Goal: Check status: Check status

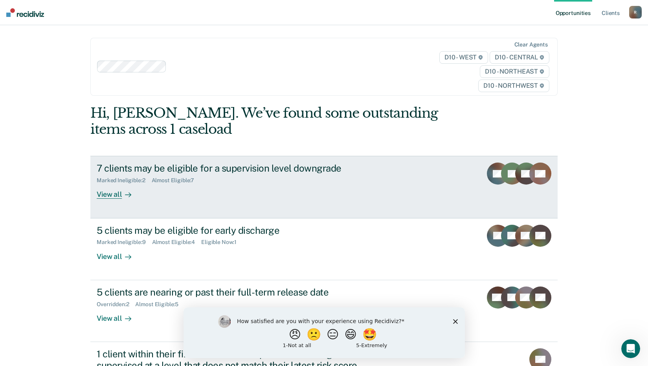
click at [114, 197] on div "View all" at bounding box center [119, 191] width 44 height 15
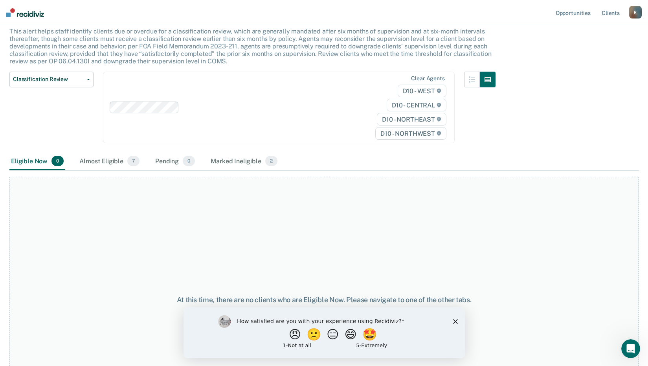
scroll to position [106, 0]
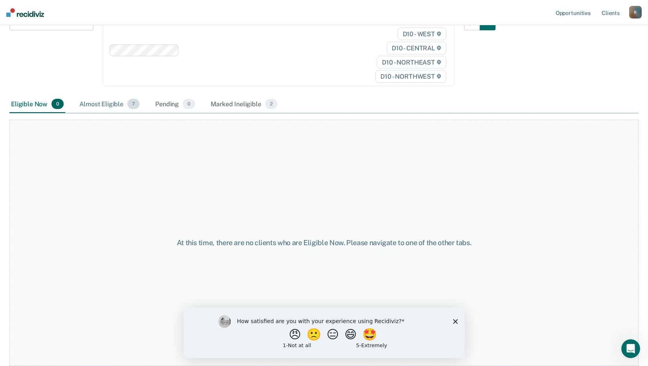
click at [124, 103] on div "Almost Eligible 7" at bounding box center [109, 104] width 63 height 17
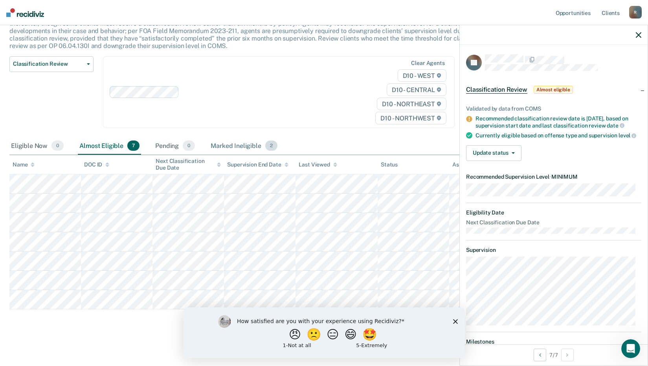
click at [246, 146] on div "Marked Ineligible 2" at bounding box center [244, 145] width 70 height 17
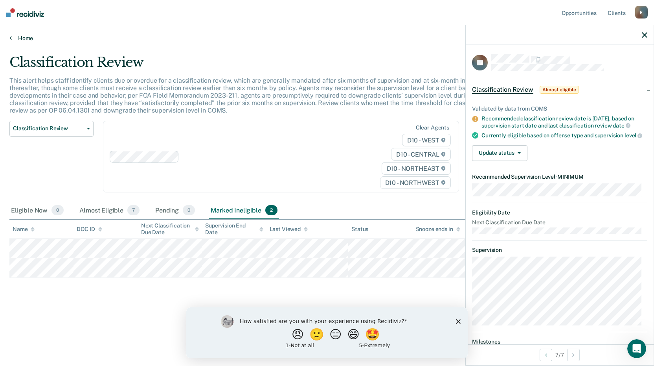
click at [18, 37] on link "Home" at bounding box center [326, 38] width 635 height 7
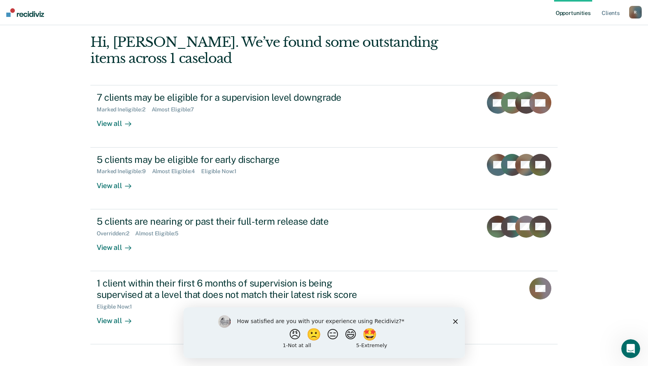
scroll to position [79, 0]
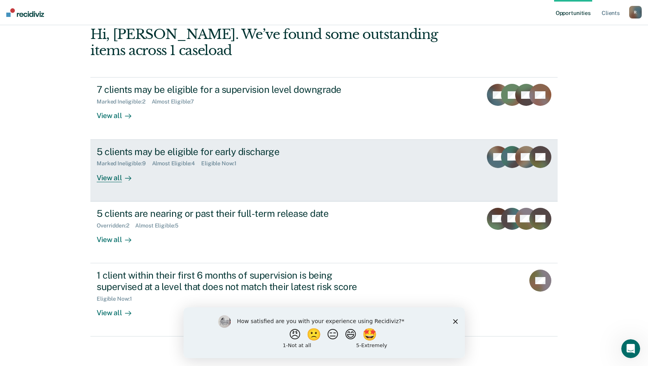
click at [115, 177] on div "View all" at bounding box center [119, 174] width 44 height 15
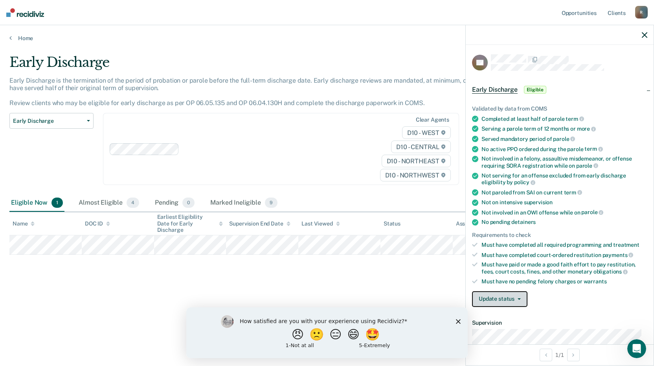
click at [491, 298] on button "Update status" at bounding box center [499, 299] width 55 height 16
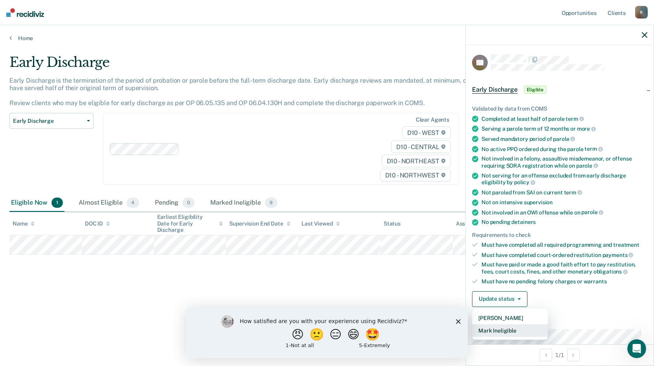
click at [492, 331] on button "Mark Ineligible" at bounding box center [510, 330] width 76 height 13
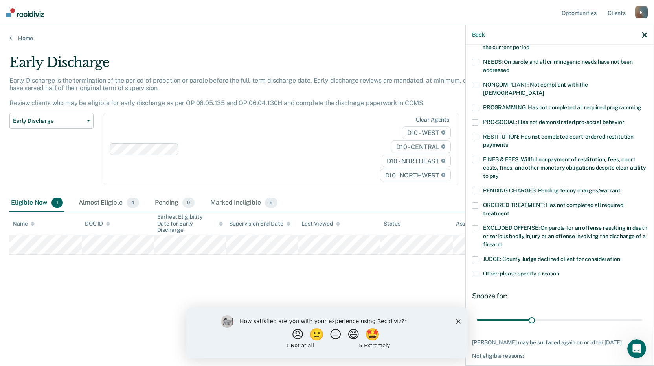
scroll to position [145, 0]
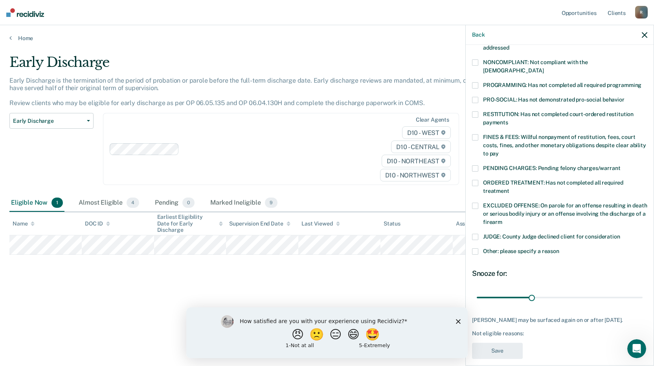
click at [475, 248] on span at bounding box center [475, 251] width 6 height 6
click at [559, 248] on input "Other: please specify a reason" at bounding box center [559, 248] width 0 height 0
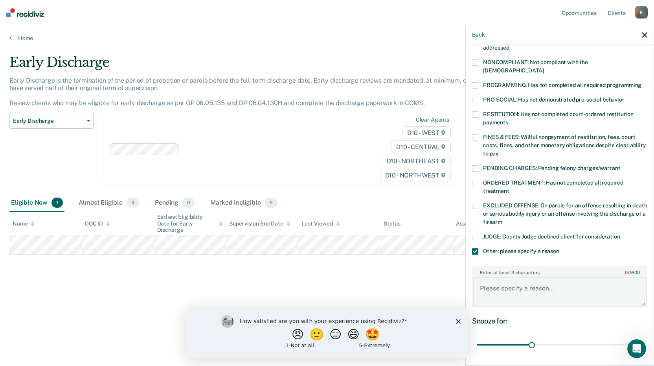
click at [511, 283] on textarea "Enter at least 3 characters 0 / 1600" at bounding box center [560, 291] width 174 height 29
type textarea "12 month parole term"
drag, startPoint x: 530, startPoint y: 335, endPoint x: 639, endPoint y: 326, distance: 110.1
type input "90"
click at [639, 338] on input "range" at bounding box center [560, 345] width 166 height 14
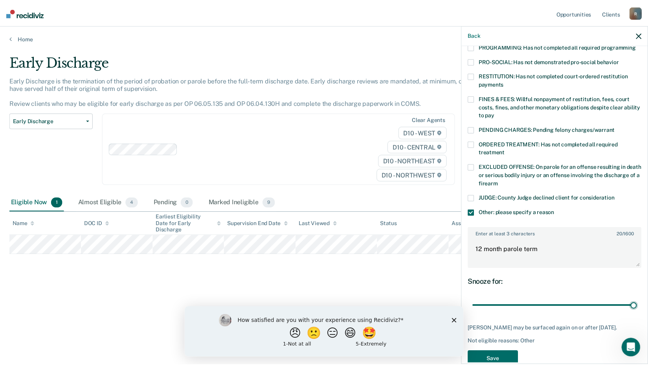
scroll to position [192, 0]
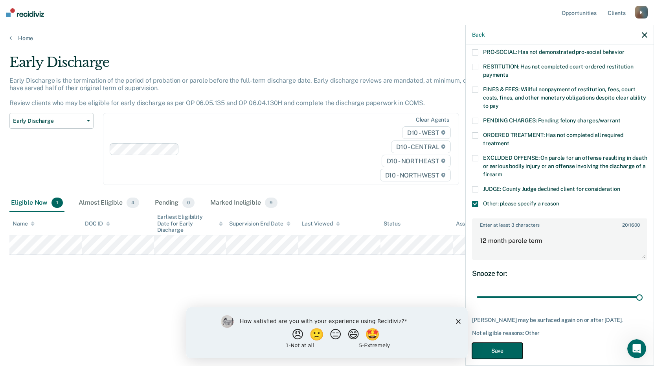
click at [501, 343] on button "Save" at bounding box center [497, 350] width 51 height 16
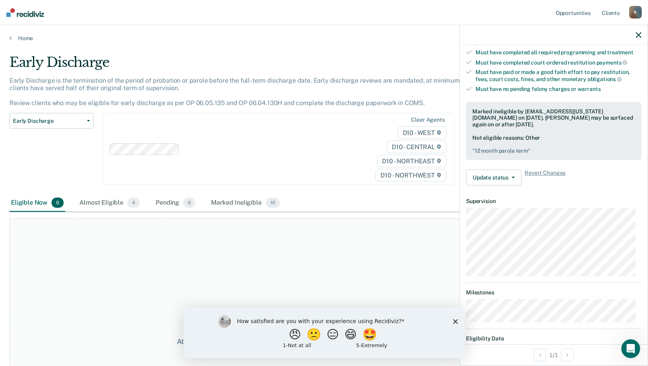
click at [291, 259] on div "At this time, there are no clients who are Eligible Now. Please navigate to one…" at bounding box center [323, 341] width 629 height 246
click at [311, 331] on button "🙁" at bounding box center [314, 334] width 21 height 16
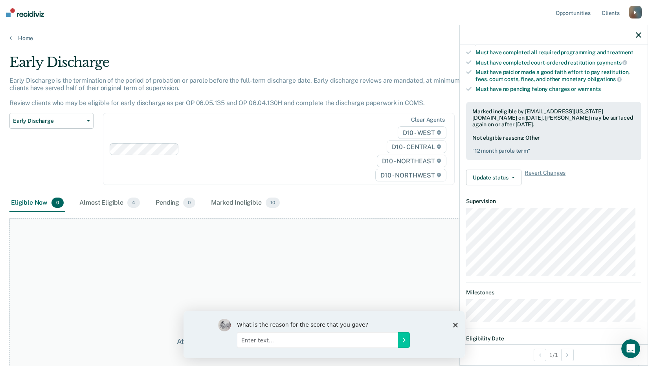
click at [456, 327] on div "What is the reason for the score that you gave?" at bounding box center [323, 333] width 281 height 47
click at [455, 325] on icon "Close survey" at bounding box center [455, 324] width 5 height 5
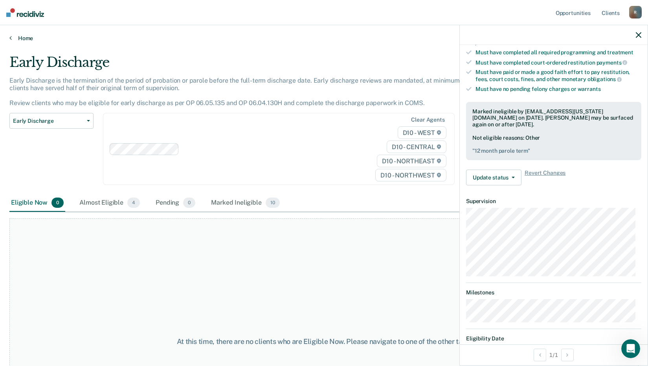
click at [24, 41] on link "Home" at bounding box center [323, 38] width 629 height 7
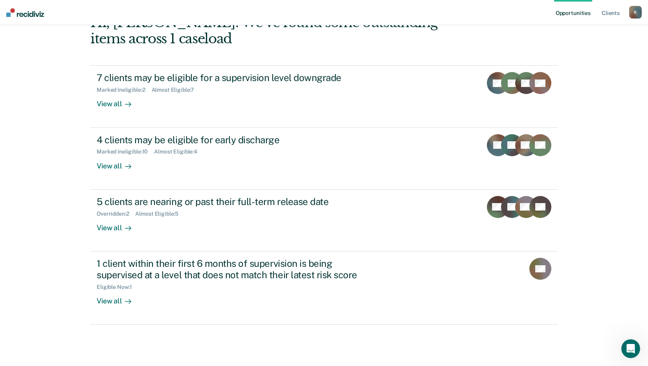
scroll to position [97, 0]
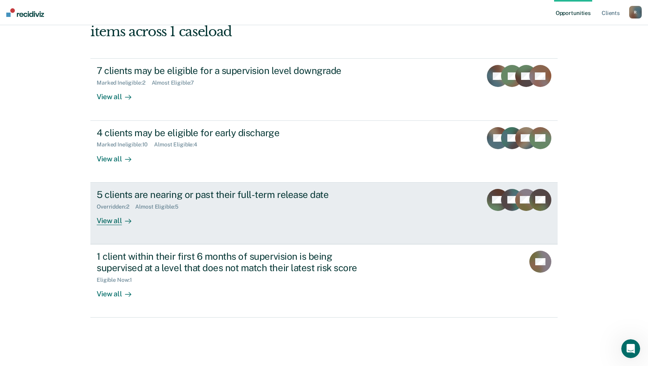
click at [109, 223] on div "View all" at bounding box center [119, 217] width 44 height 15
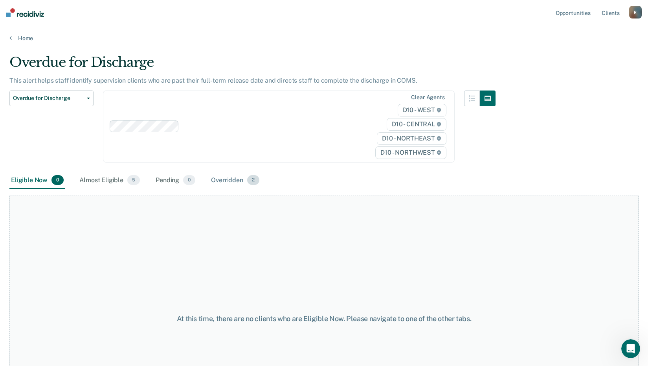
click at [223, 180] on div "Overridden 2" at bounding box center [235, 180] width 51 height 17
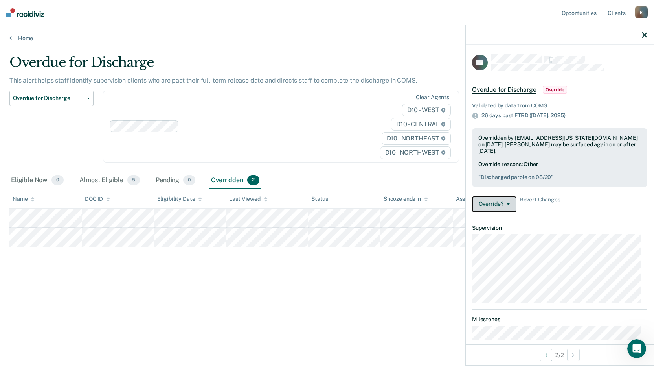
click at [504, 205] on button "Override?" at bounding box center [494, 204] width 44 height 16
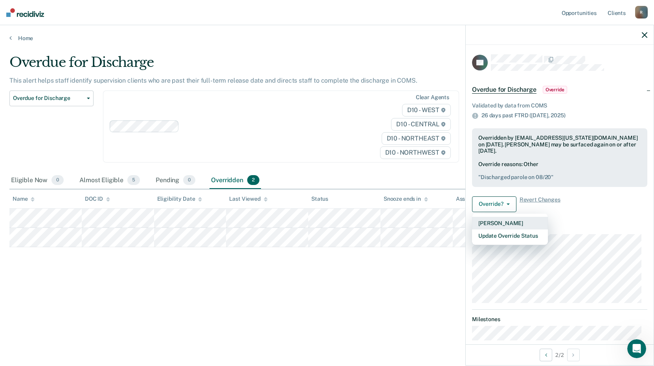
click at [506, 221] on button "[PERSON_NAME]" at bounding box center [510, 223] width 76 height 13
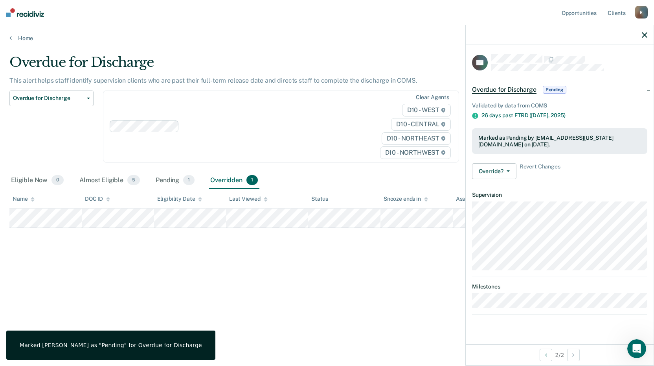
click at [305, 291] on div "Overdue for Discharge This alert helps staff identify supervision clients who a…" at bounding box center [326, 180] width 635 height 252
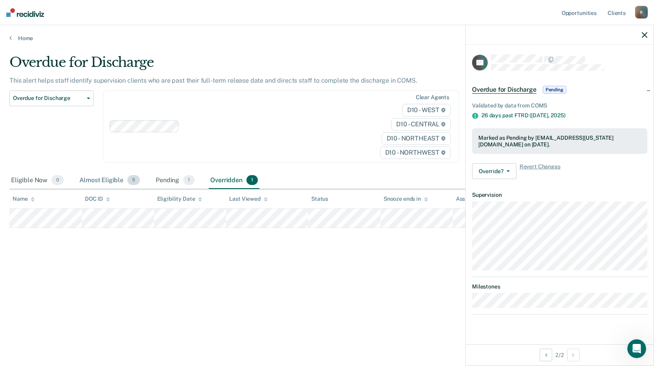
click at [115, 180] on div "Almost Eligible 5" at bounding box center [110, 180] width 64 height 17
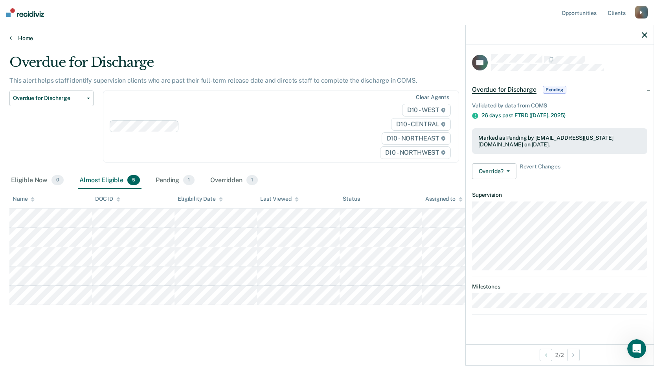
click at [28, 37] on link "Home" at bounding box center [326, 38] width 635 height 7
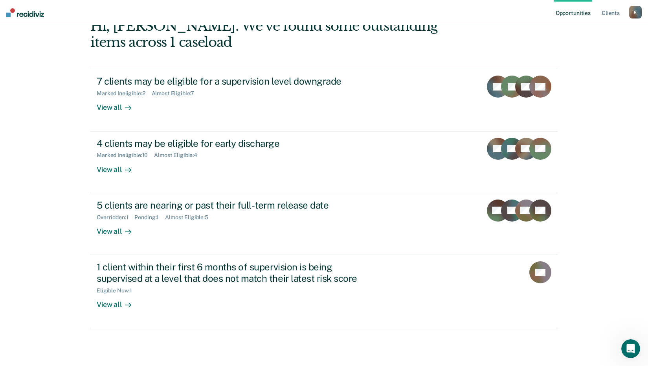
scroll to position [97, 0]
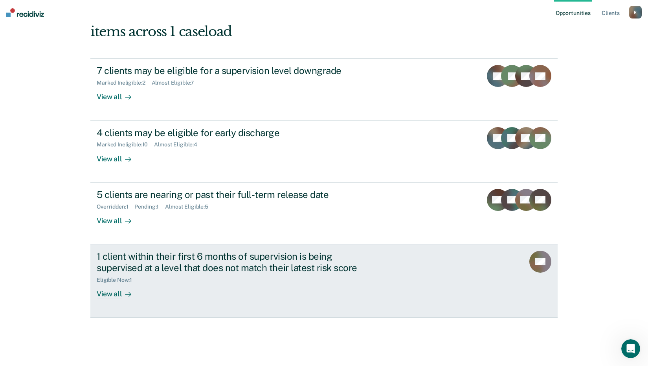
click at [142, 289] on div "1 client within their first 6 months of supervision is being supervised at a le…" at bounding box center [244, 274] width 295 height 48
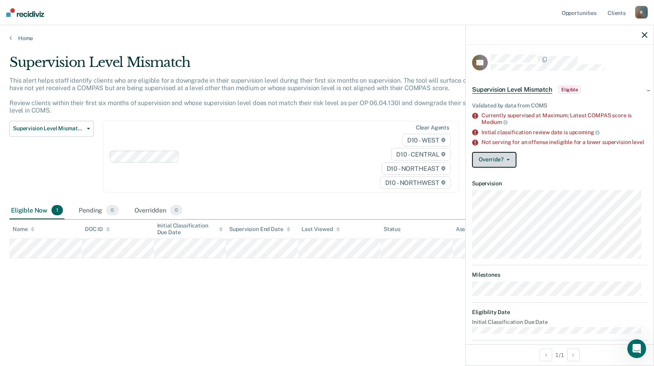
click at [489, 167] on button "Override?" at bounding box center [494, 160] width 44 height 16
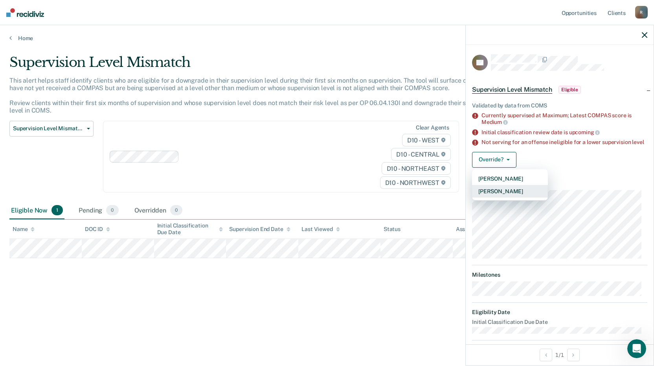
click at [497, 197] on button "[PERSON_NAME]" at bounding box center [510, 191] width 76 height 13
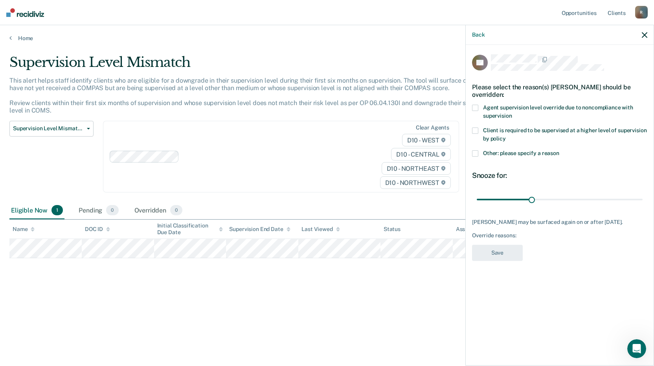
click at [473, 154] on span at bounding box center [475, 153] width 6 height 6
click at [559, 150] on input "Other: please specify a reason" at bounding box center [559, 150] width 0 height 0
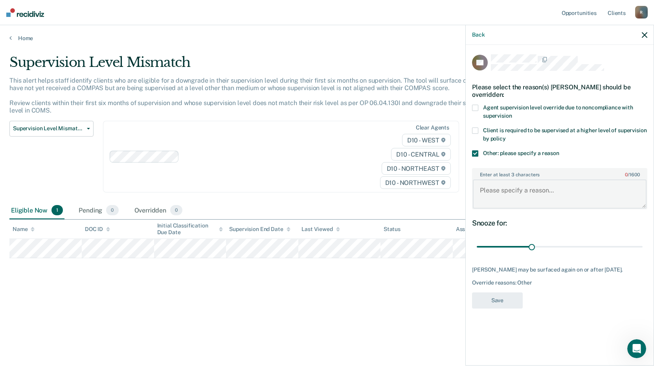
click at [501, 199] on textarea "Enter at least 3 characters 0 / 1600" at bounding box center [560, 193] width 174 height 29
type textarea "i"
type textarea "Subject is in [GEOGRAPHIC_DATA]"
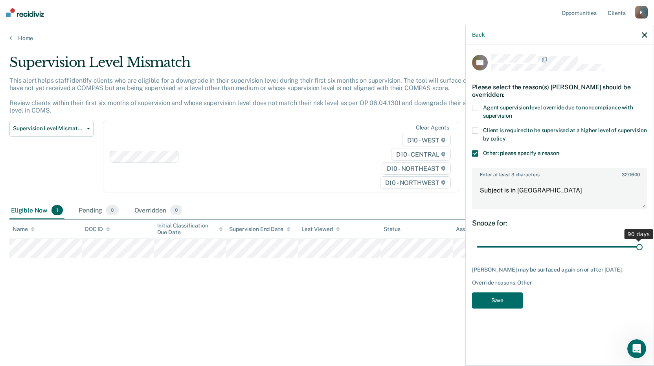
drag, startPoint x: 531, startPoint y: 248, endPoint x: 639, endPoint y: 254, distance: 108.7
type input "90"
click at [639, 254] on input "range" at bounding box center [560, 247] width 166 height 14
click at [504, 306] on button "Save" at bounding box center [497, 300] width 51 height 16
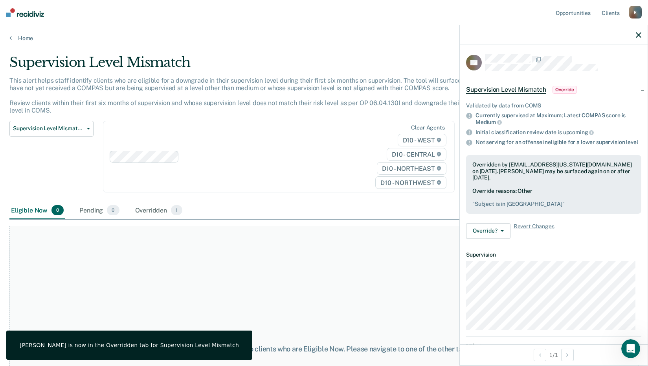
click at [406, 281] on div "At this time, there are no clients who are Eligible Now. Please navigate to one…" at bounding box center [323, 349] width 629 height 246
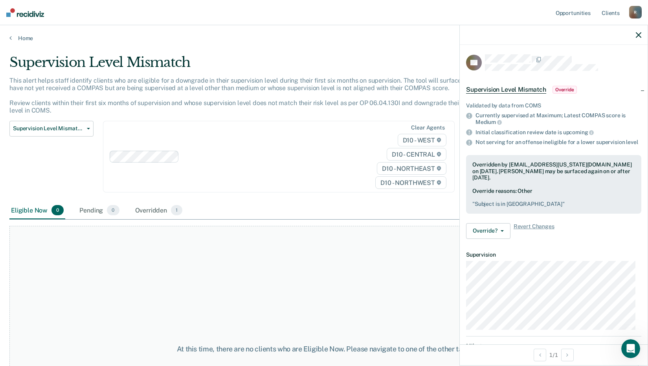
click at [338, 75] on div "Supervision Level Mismatch" at bounding box center [252, 65] width 486 height 22
click at [26, 39] on link "Home" at bounding box center [323, 38] width 629 height 7
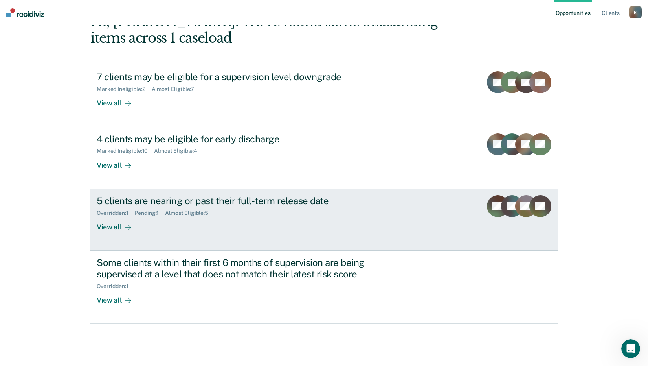
scroll to position [97, 0]
